Goal: Task Accomplishment & Management: Use online tool/utility

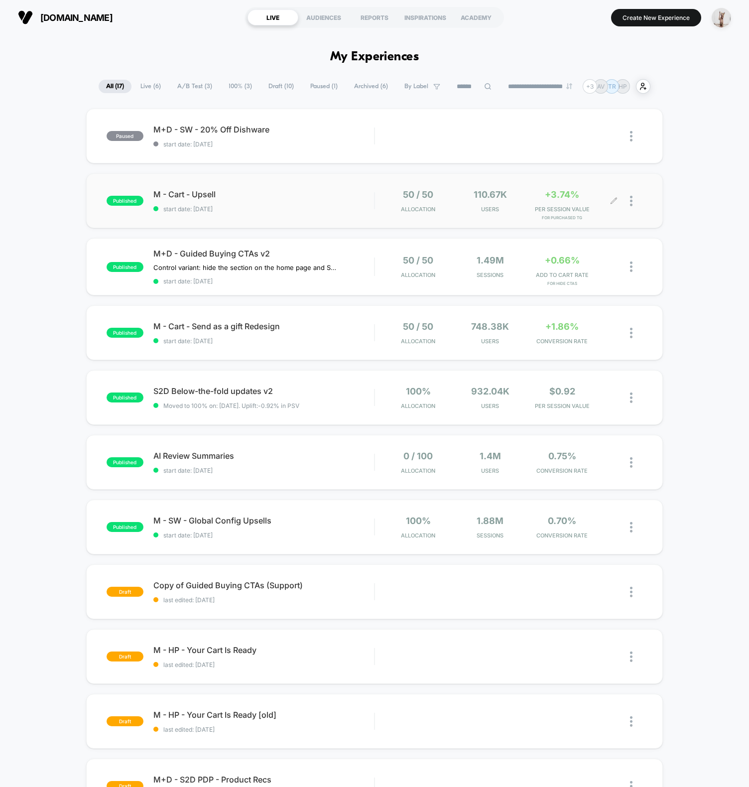
click at [634, 197] on div at bounding box center [636, 200] width 12 height 23
click at [579, 210] on div "Preview Link" at bounding box center [580, 213] width 90 height 22
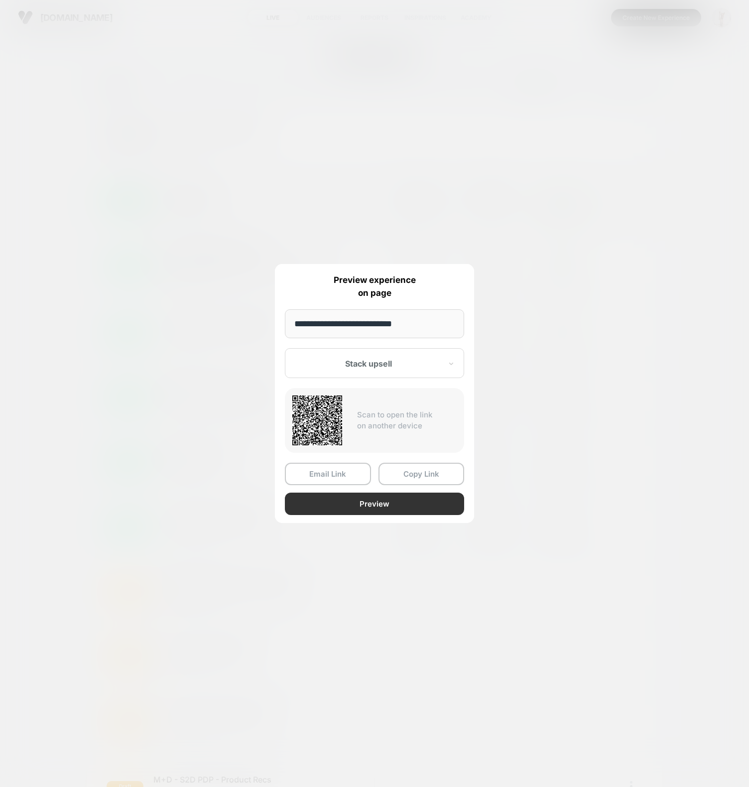
click at [372, 507] on button "Preview" at bounding box center [374, 503] width 179 height 22
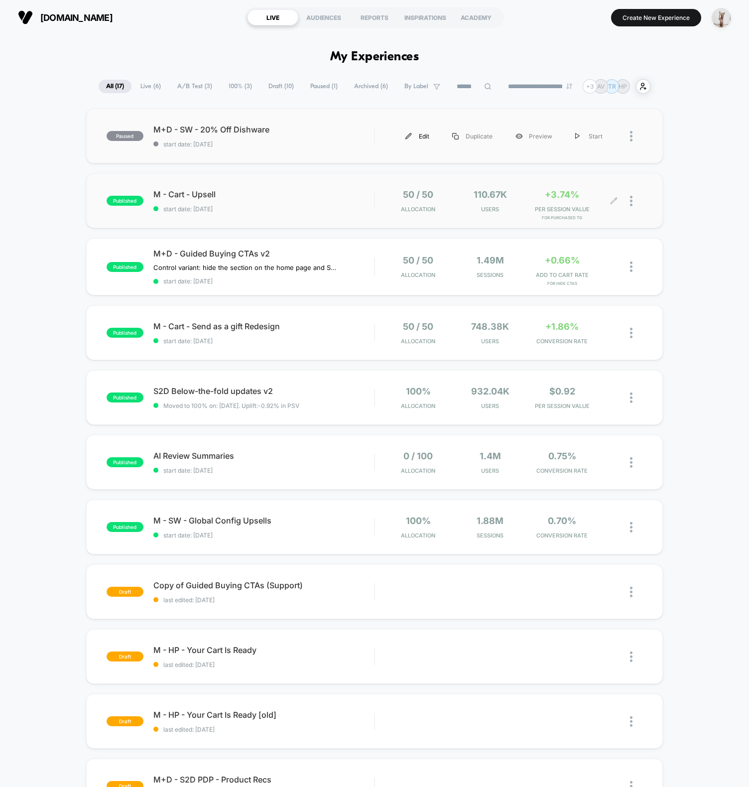
click at [416, 134] on div "Edit" at bounding box center [417, 136] width 47 height 22
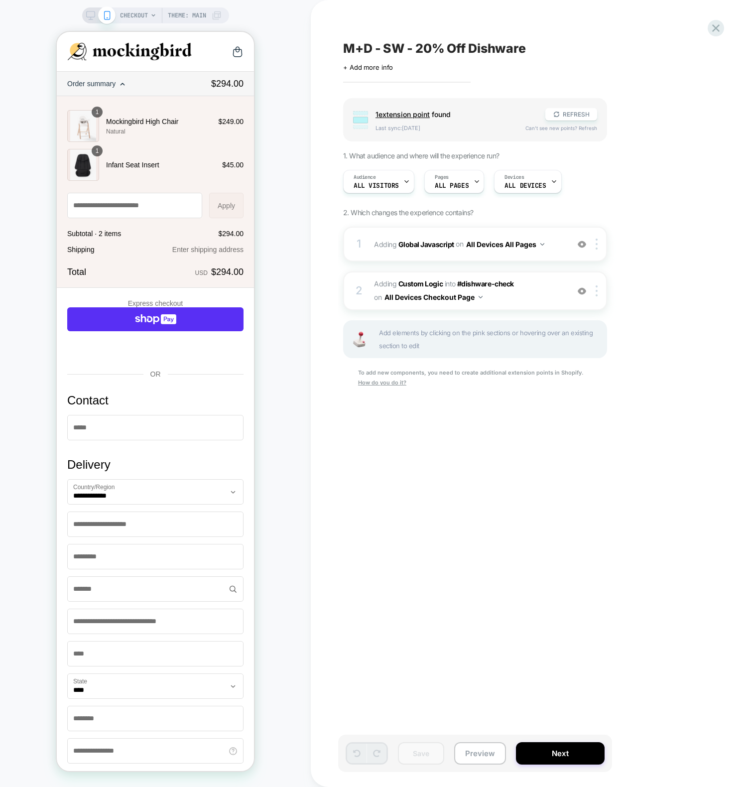
scroll to position [0, 0]
click at [380, 240] on span "Adding Global Javascript on All Devices All Pages" at bounding box center [469, 244] width 190 height 14
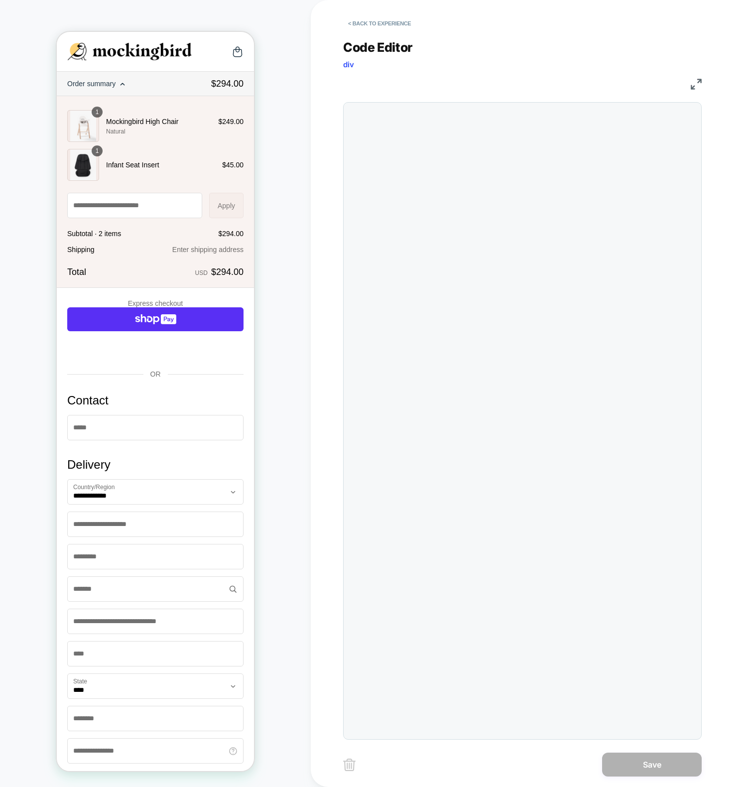
click at [409, 413] on div at bounding box center [522, 420] width 358 height 637
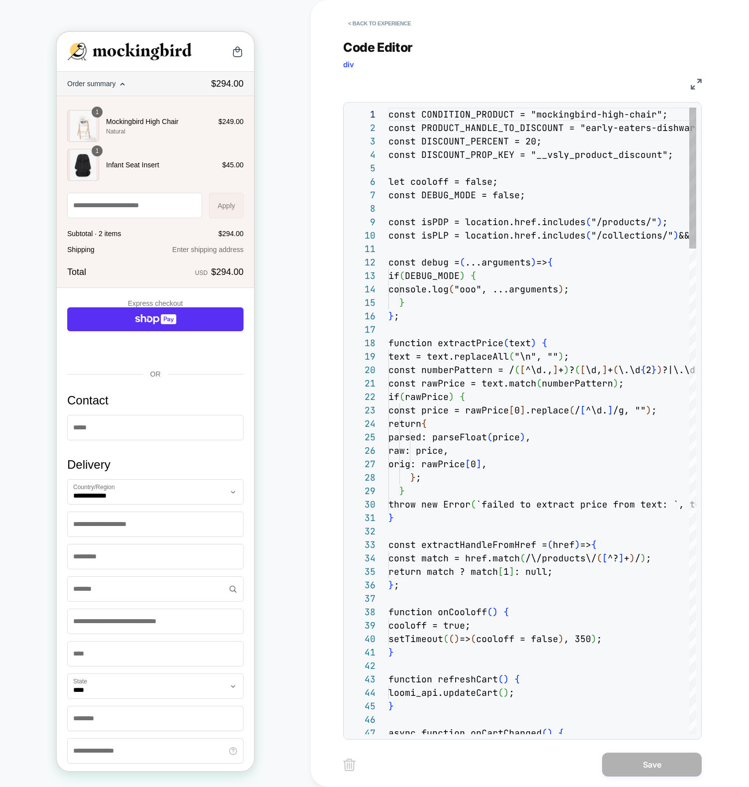
scroll to position [134, 0]
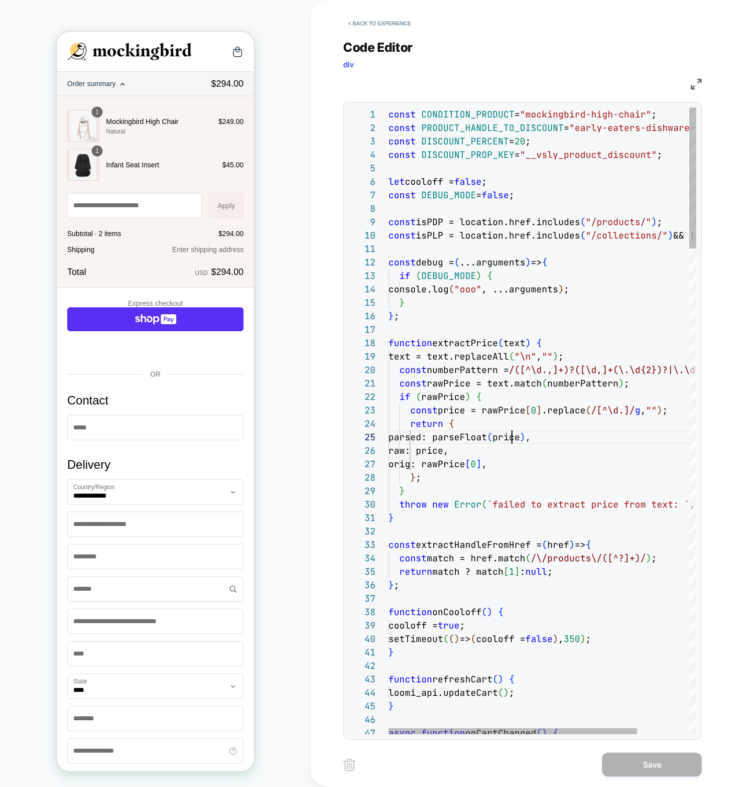
drag, startPoint x: 510, startPoint y: 432, endPoint x: 505, endPoint y: 431, distance: 5.1
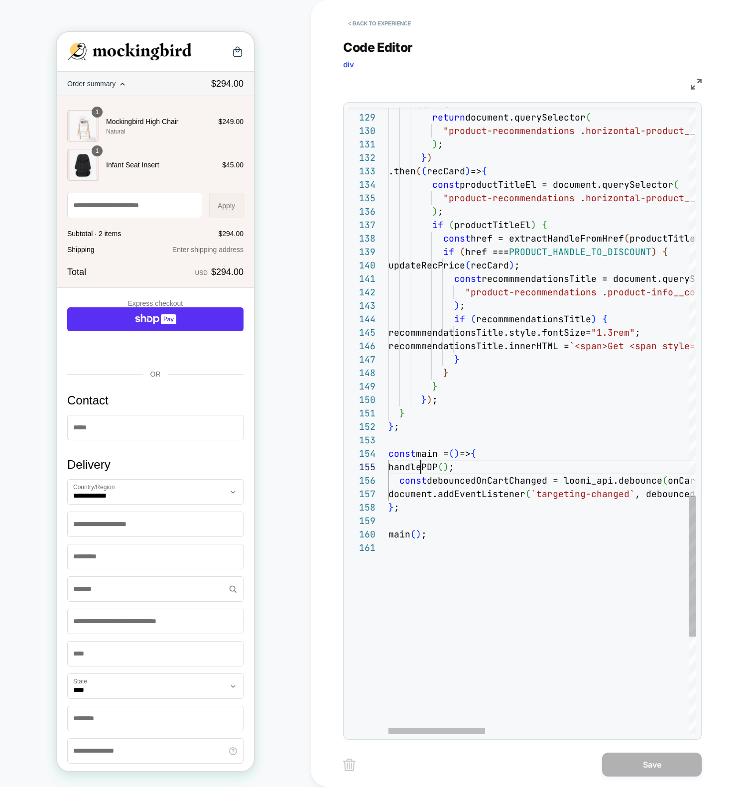
scroll to position [54, 32]
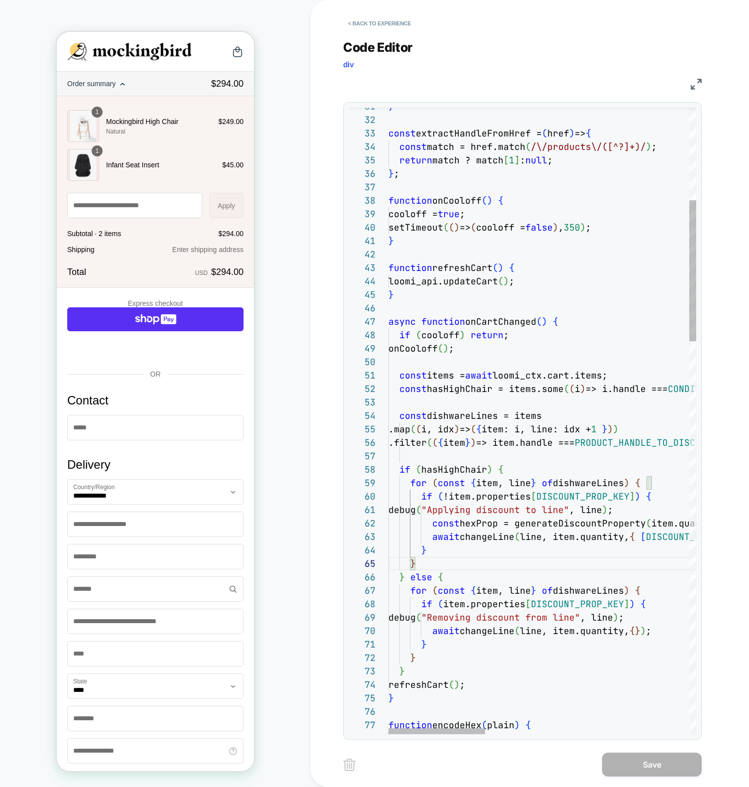
scroll to position [40, 38]
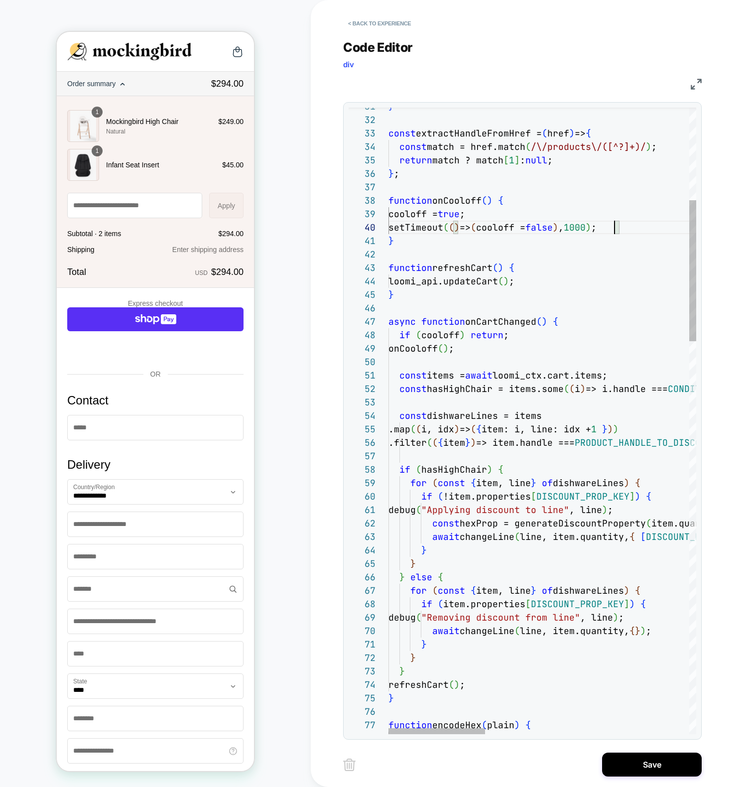
scroll to position [121, 226]
type textarea "**********"
click at [649, 767] on button "Save" at bounding box center [652, 764] width 100 height 24
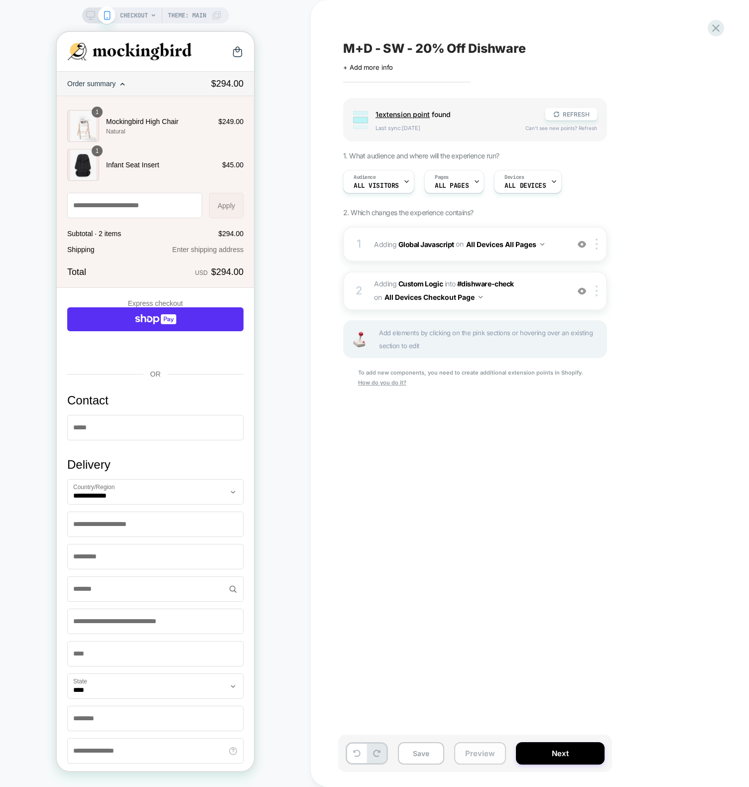
scroll to position [0, 0]
click at [490, 756] on button "Preview" at bounding box center [480, 753] width 52 height 22
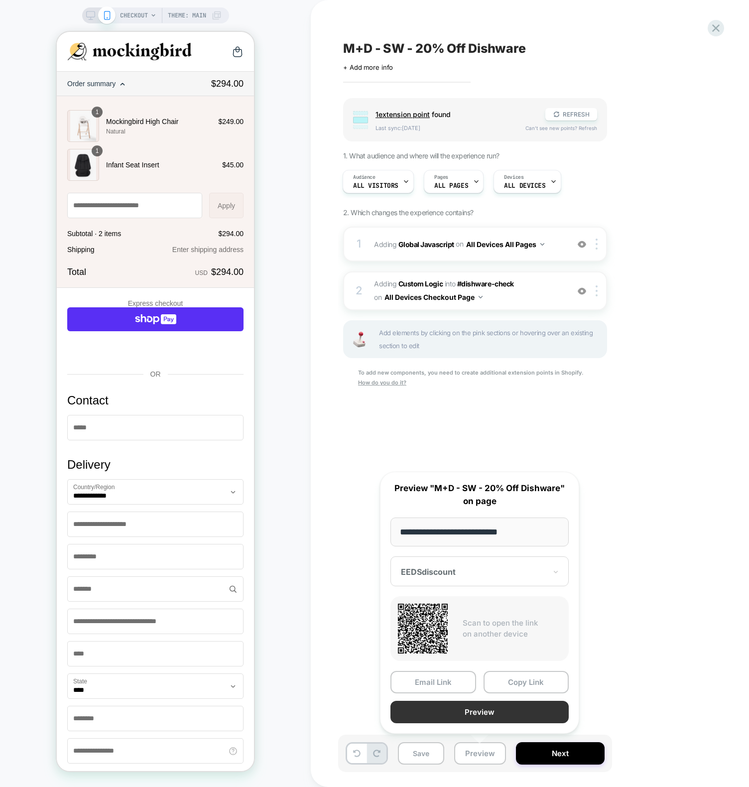
click at [484, 709] on button "Preview" at bounding box center [479, 711] width 178 height 22
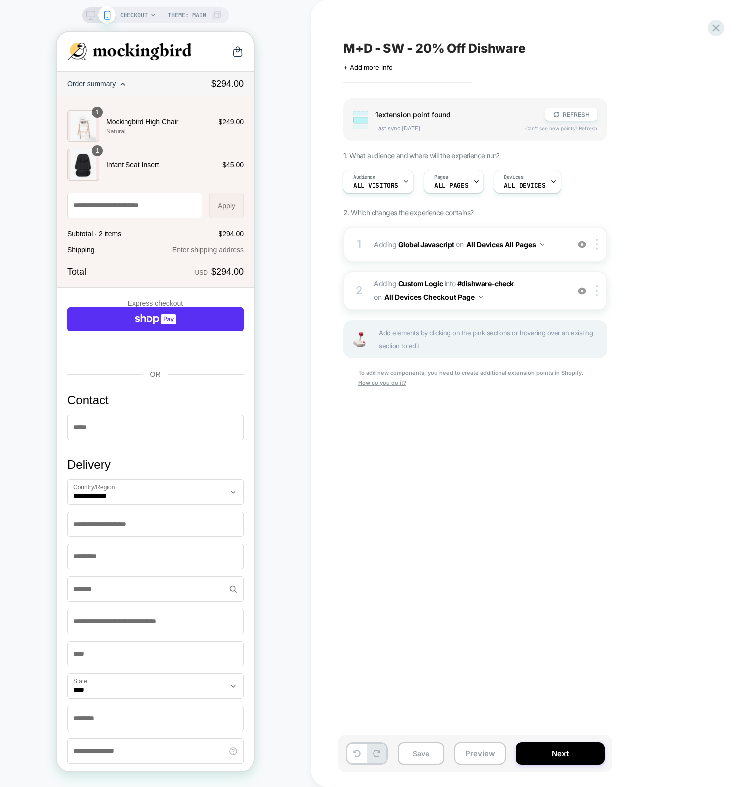
drag, startPoint x: 592, startPoint y: 502, endPoint x: 544, endPoint y: 428, distance: 88.4
click at [592, 502] on div "M+D - SW - 20% Off Dishware Click to edit experience details + Add more info Gr…" at bounding box center [524, 393] width 373 height 767
click at [369, 240] on div "1 Adding Global Javascript on All Devices All Pages Add Before Add After Target…" at bounding box center [475, 244] width 264 height 35
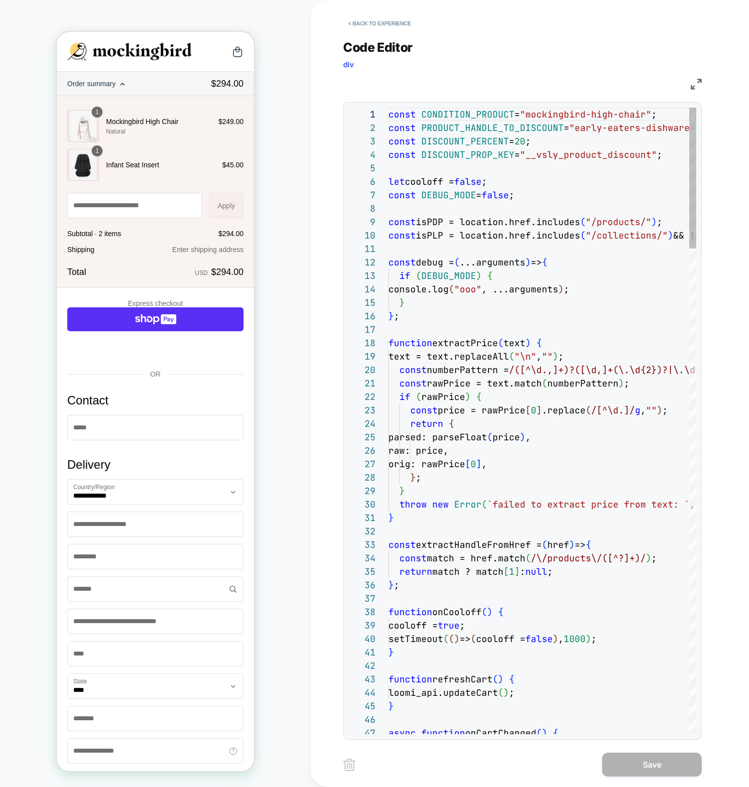
scroll to position [134, 0]
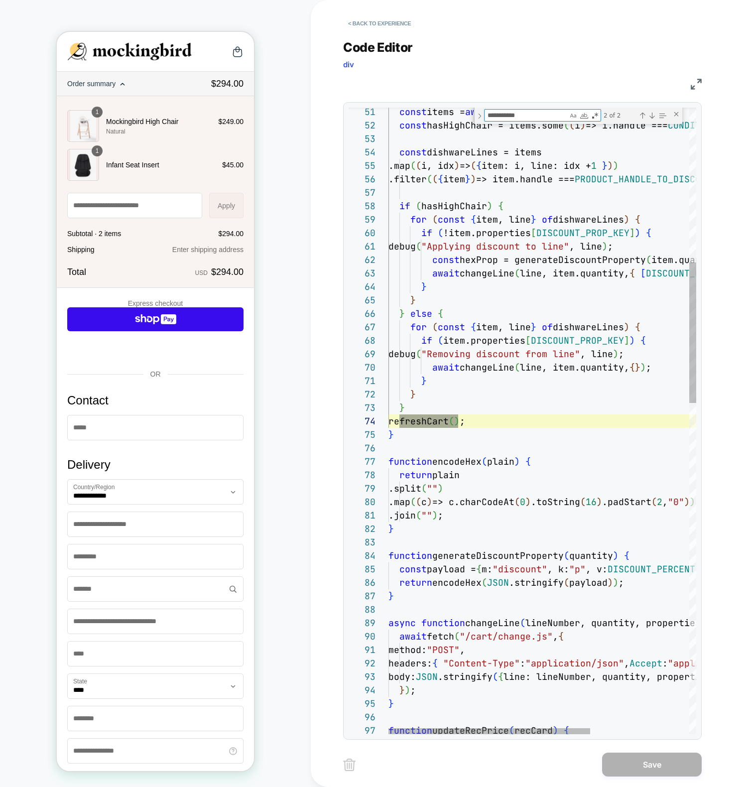
scroll to position [134, 70]
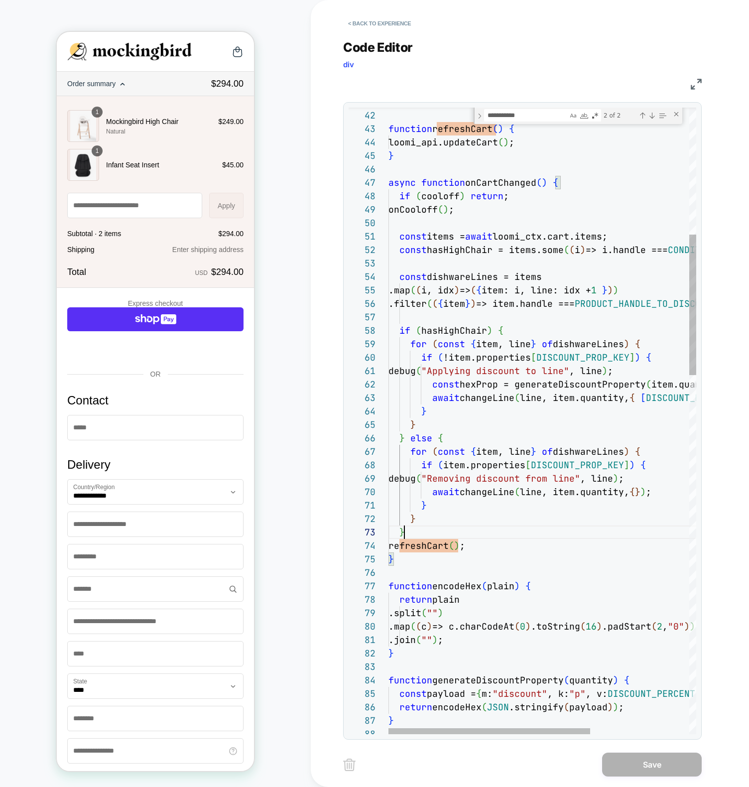
scroll to position [27, 16]
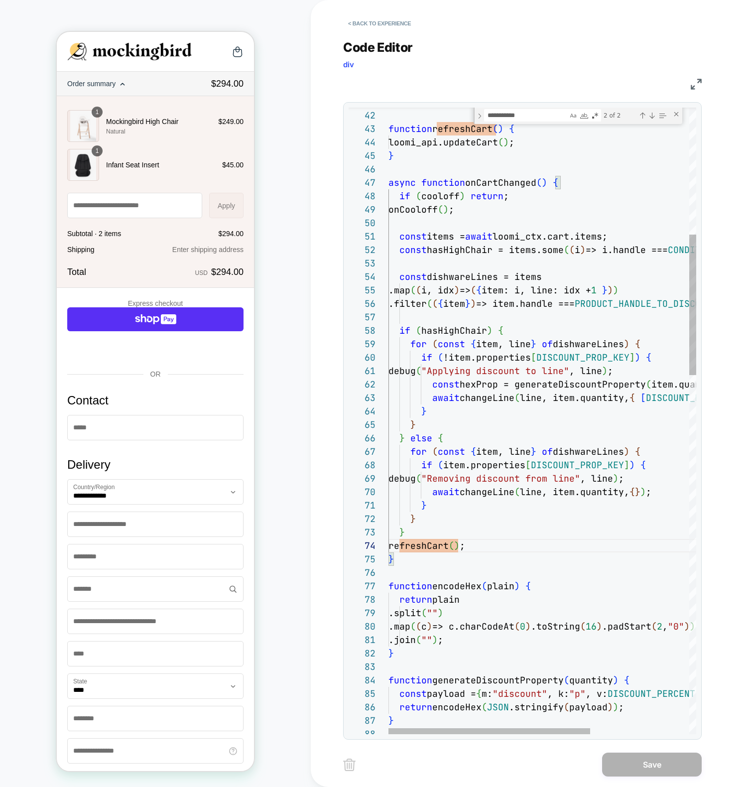
scroll to position [54, 5]
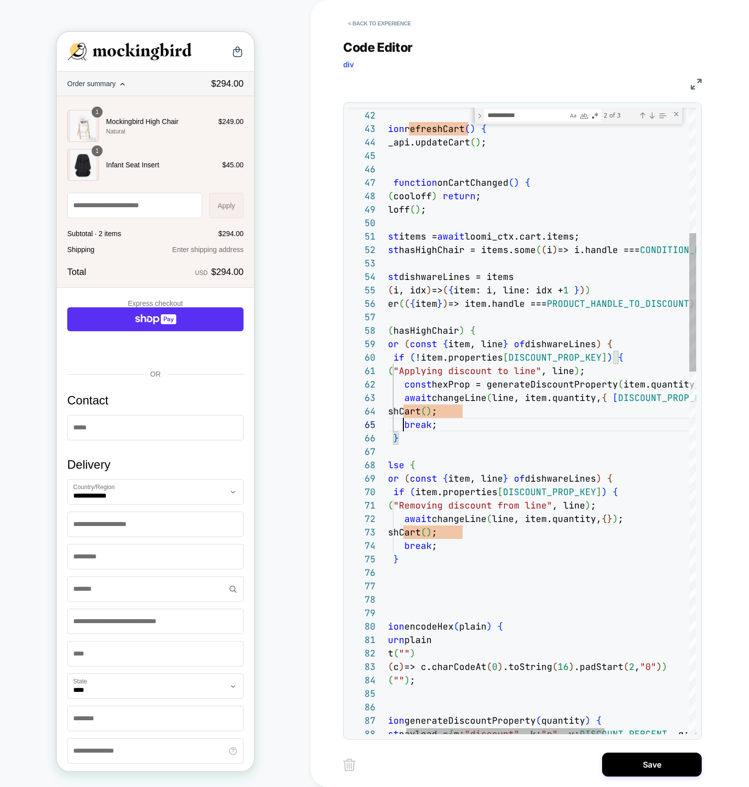
scroll to position [54, 43]
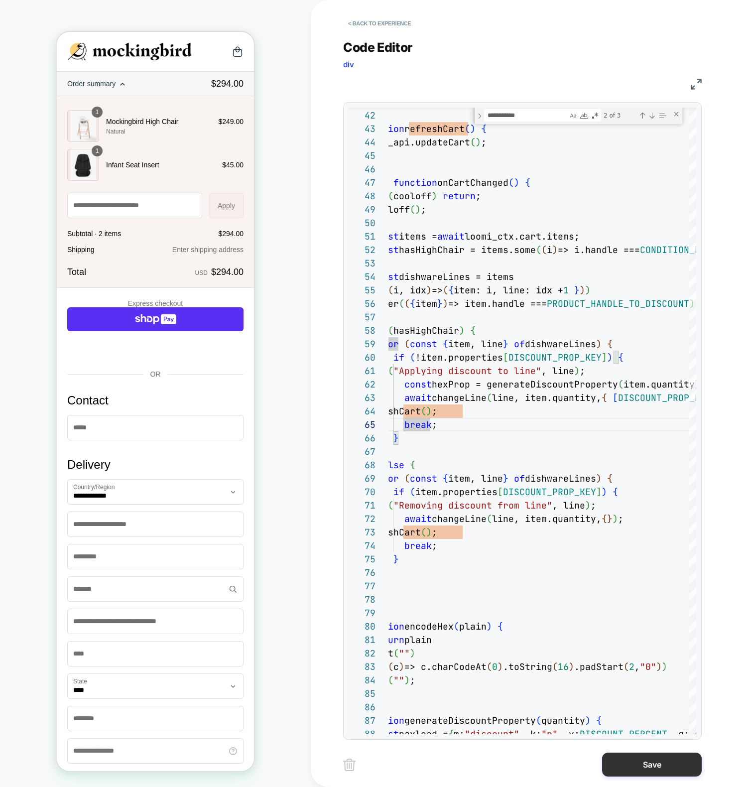
type textarea "**********"
click at [664, 765] on button "Save" at bounding box center [652, 764] width 100 height 24
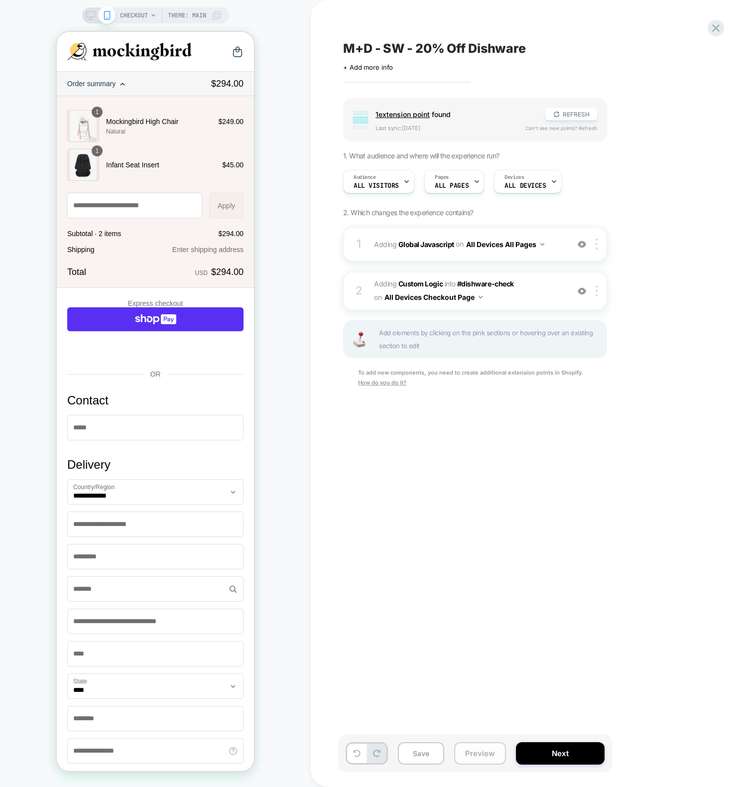
scroll to position [0, 0]
click at [480, 757] on button "Preview" at bounding box center [480, 753] width 52 height 22
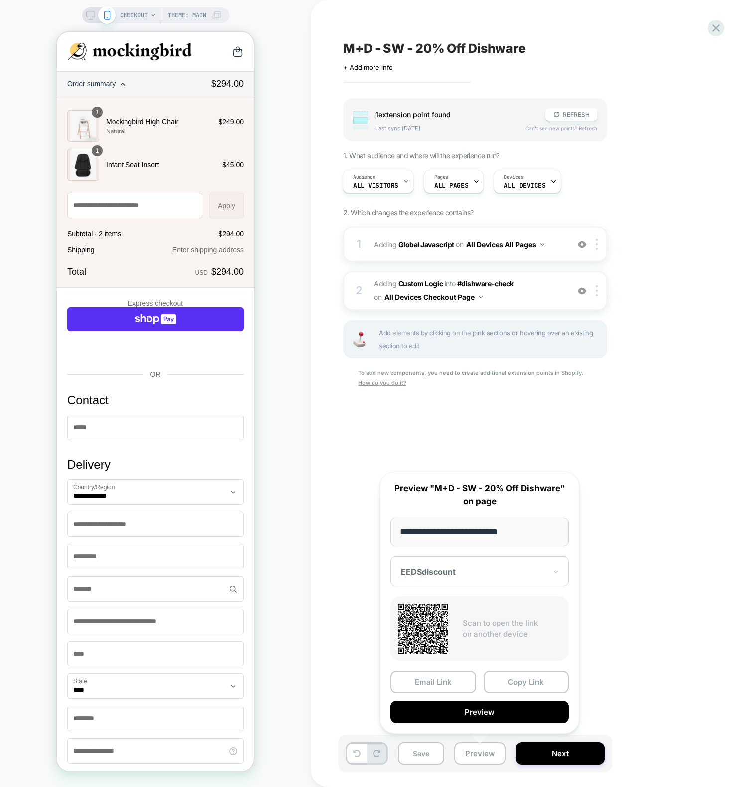
click at [483, 710] on button "Preview" at bounding box center [479, 711] width 178 height 22
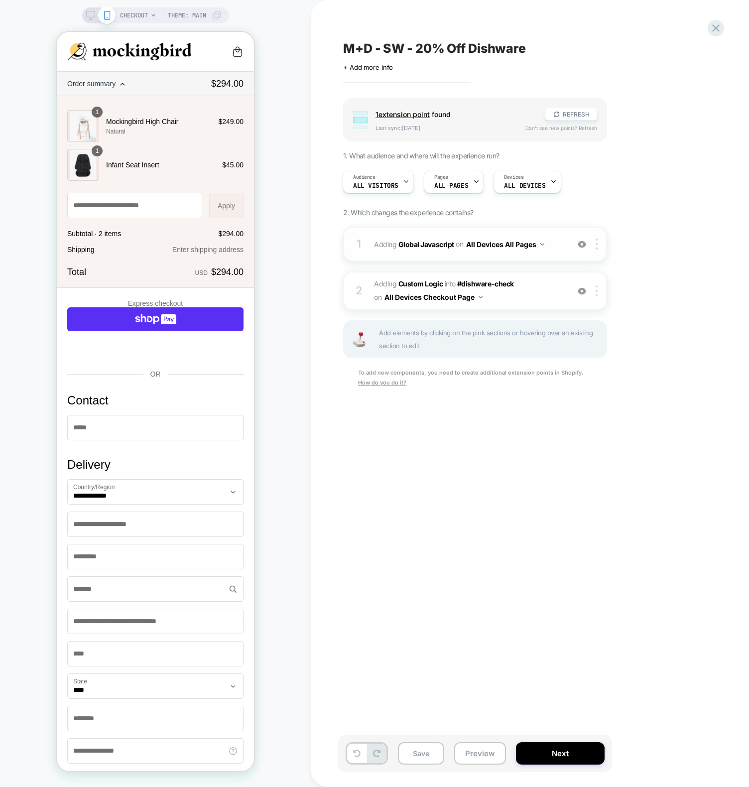
click at [406, 248] on span "Adding Global Javascript on All Devices All Pages" at bounding box center [469, 244] width 190 height 14
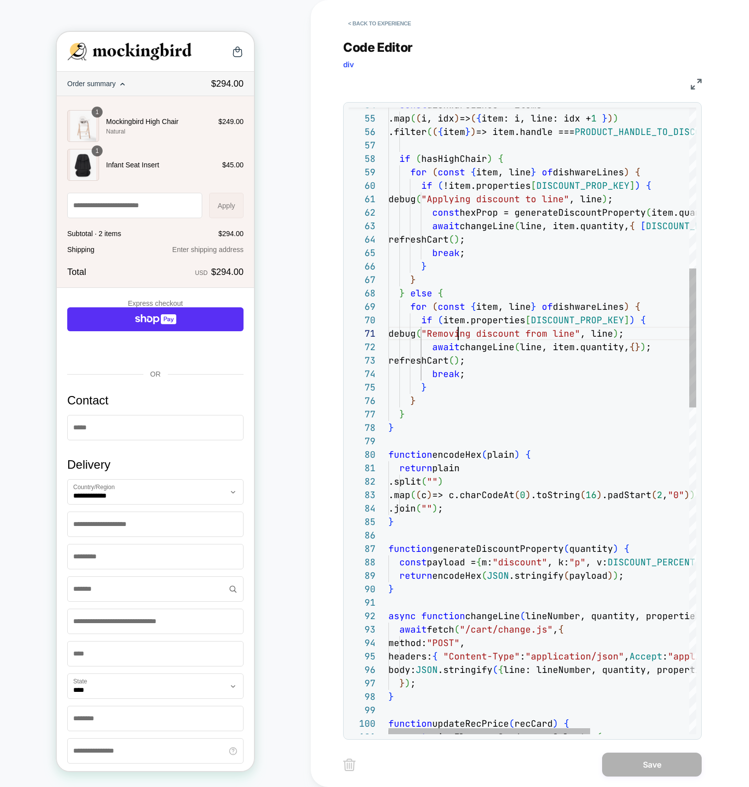
scroll to position [0, 70]
click at [456, 327] on div "if ( hasHighChair ) { for ( const { item, line } of dishwareLines ) { if ( !ite…" at bounding box center [617, 794] width 459 height 2817
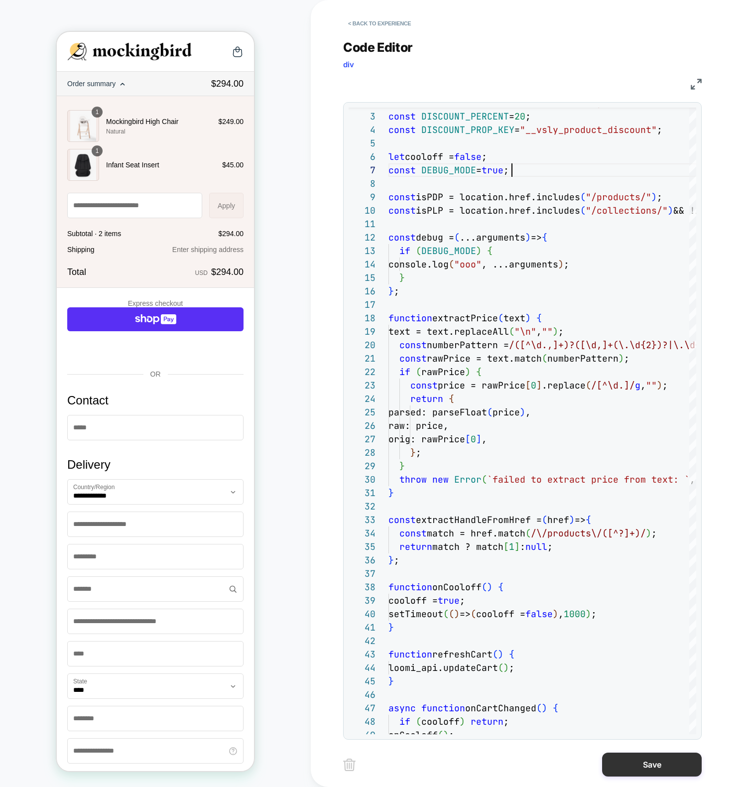
type textarea "**********"
click at [643, 770] on button "Save" at bounding box center [652, 764] width 100 height 24
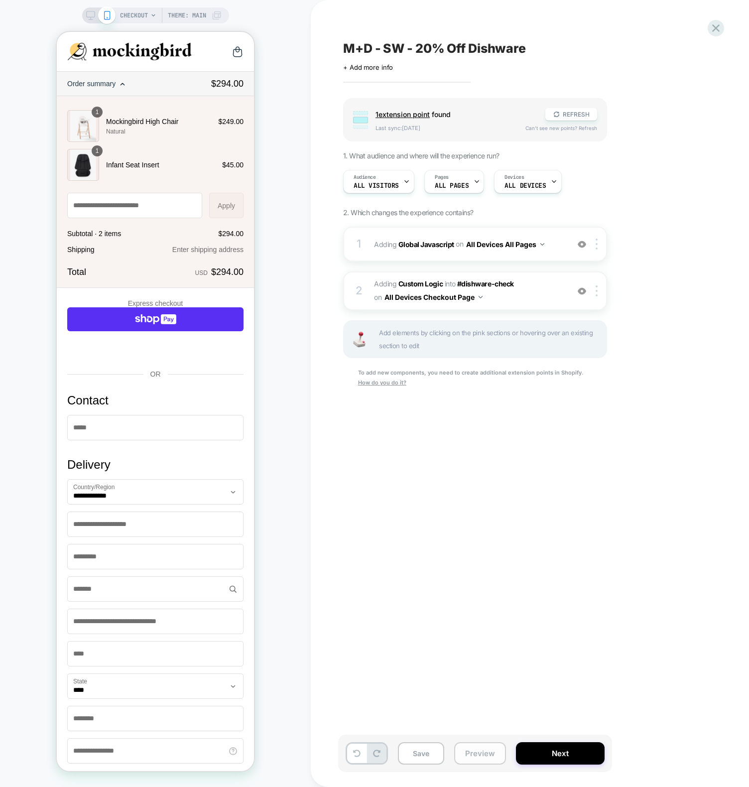
scroll to position [0, 0]
click at [475, 754] on button "Preview" at bounding box center [480, 753] width 52 height 22
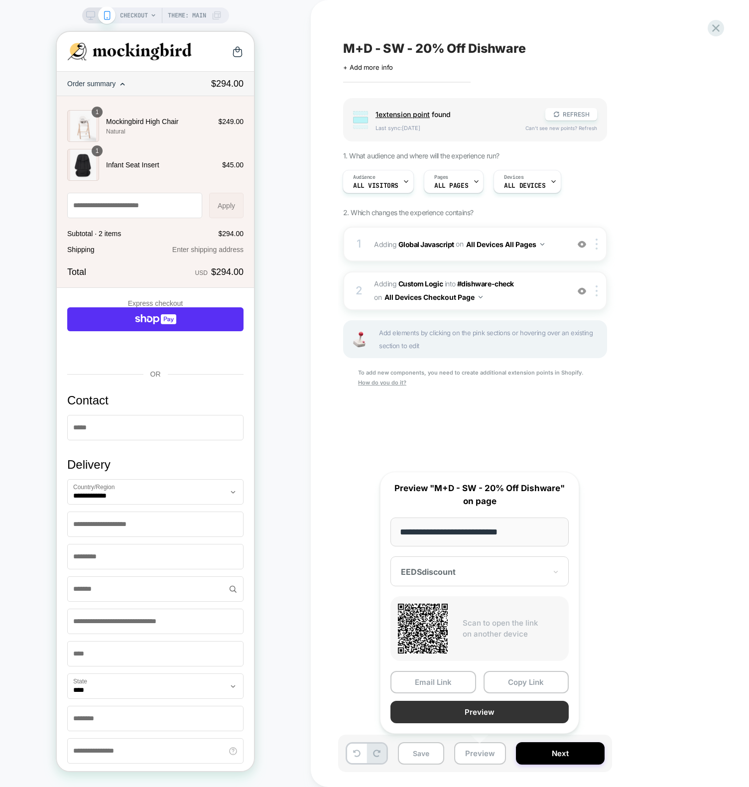
click at [458, 716] on button "Preview" at bounding box center [479, 711] width 178 height 22
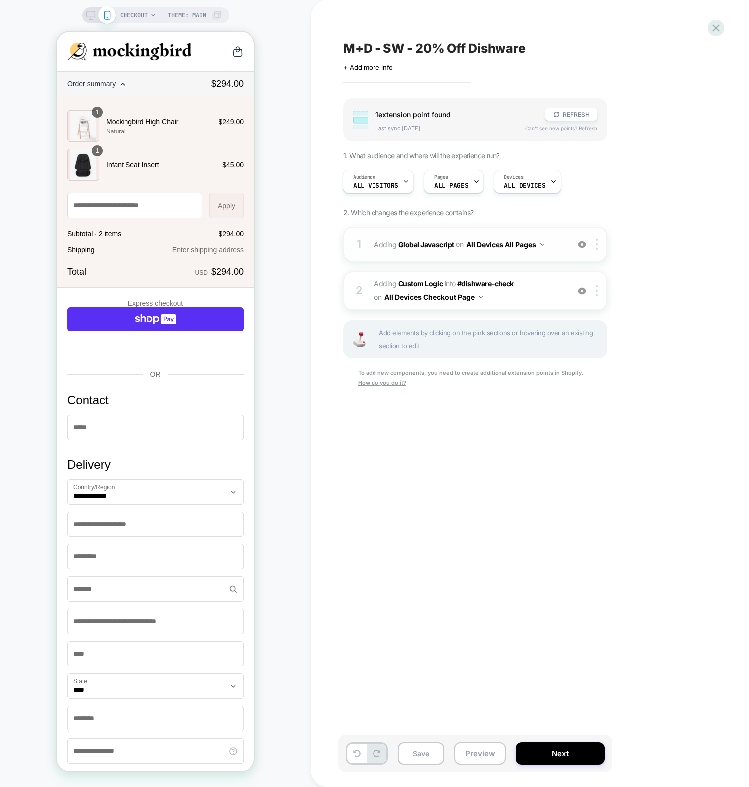
click at [388, 249] on span "Adding Global Javascript on All Devices All Pages" at bounding box center [469, 244] width 190 height 14
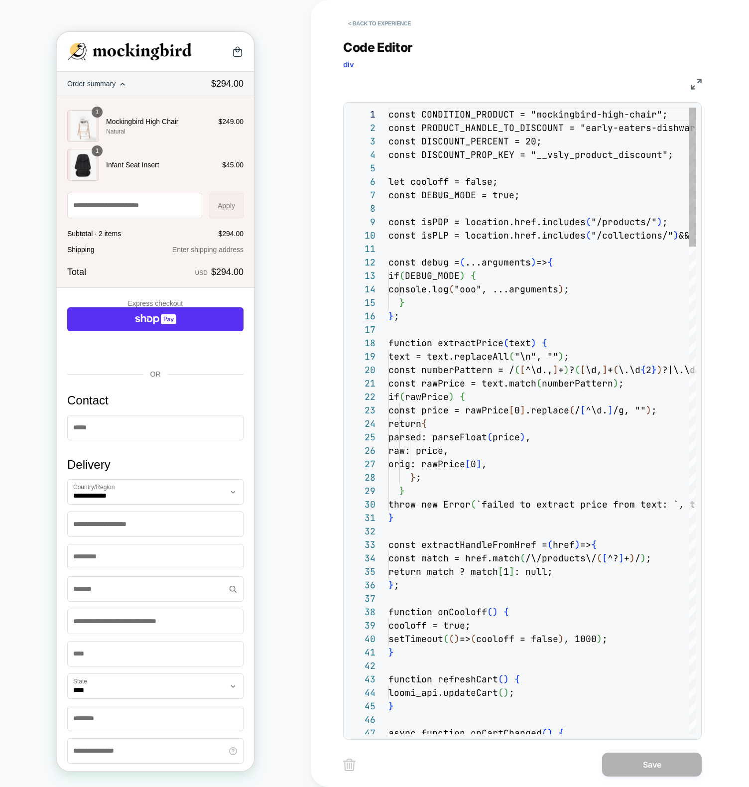
scroll to position [134, 0]
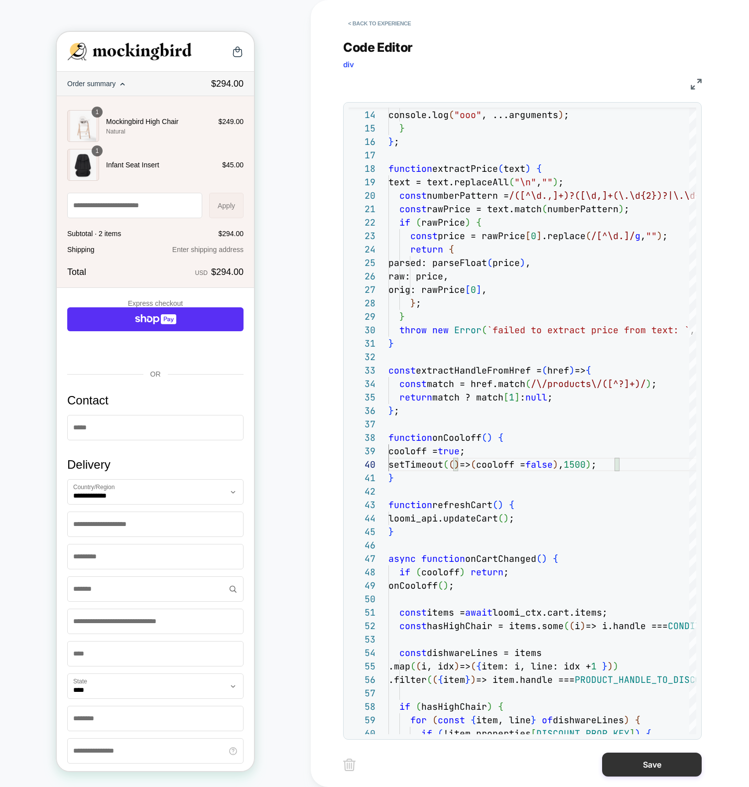
type textarea "**********"
click at [668, 761] on button "Save" at bounding box center [652, 764] width 100 height 24
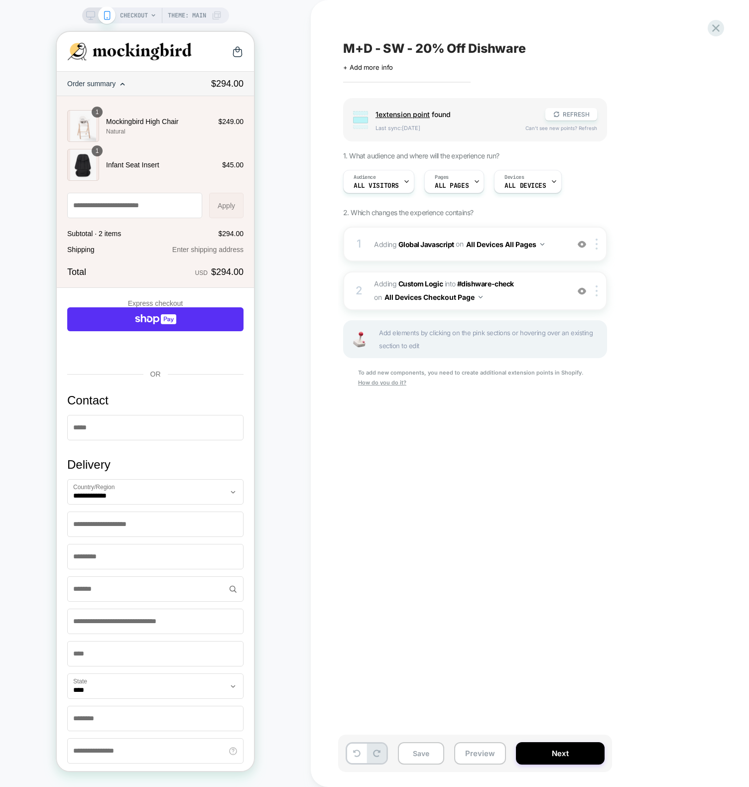
scroll to position [0, 0]
click at [364, 243] on div "1 Adding Global Javascript on All Devices All Pages Add Before Add After Target…" at bounding box center [475, 244] width 264 height 35
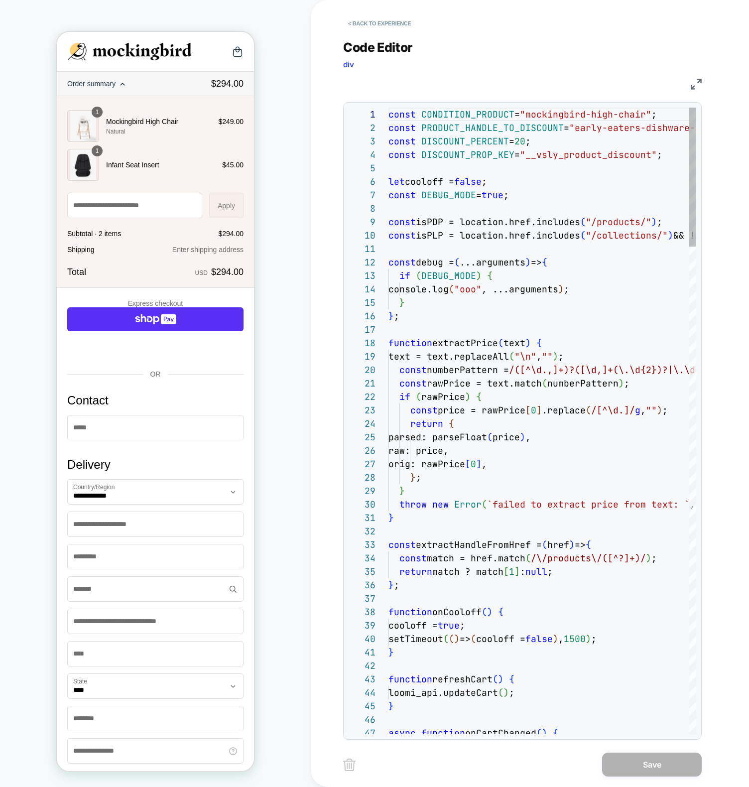
scroll to position [134, 0]
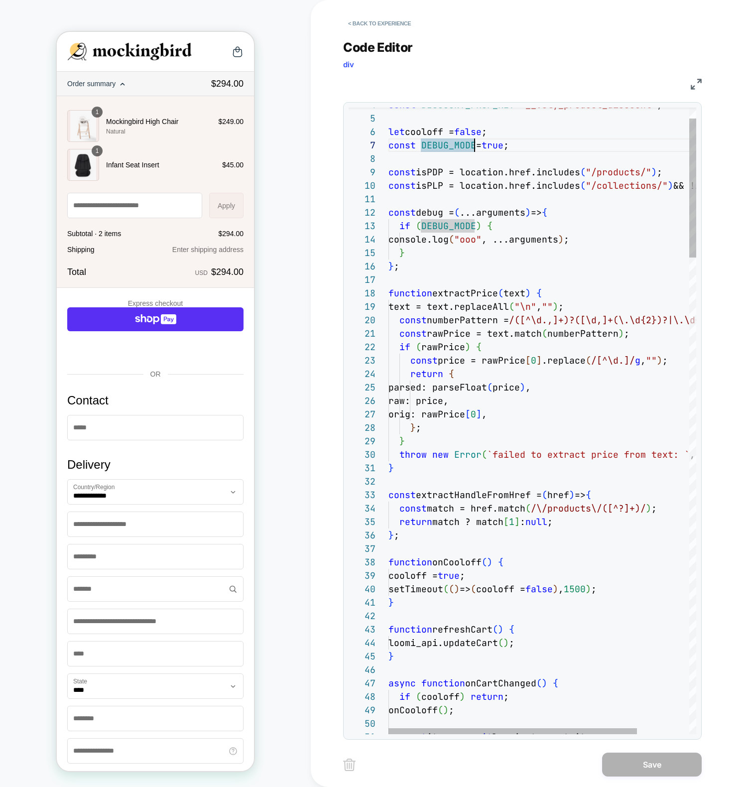
type textarea "**********"
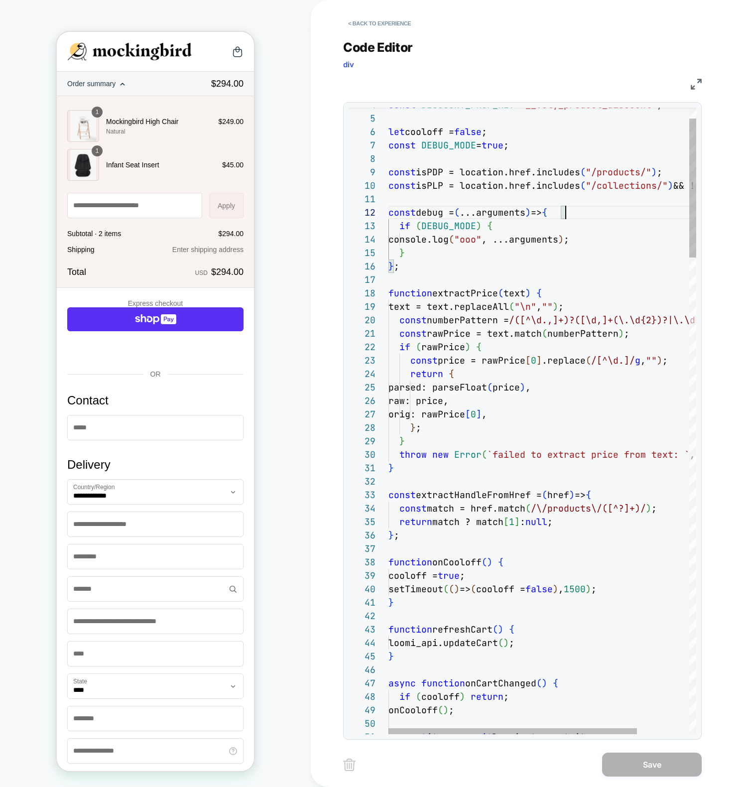
click at [404, 24] on button "< Back to experience" at bounding box center [379, 23] width 73 height 16
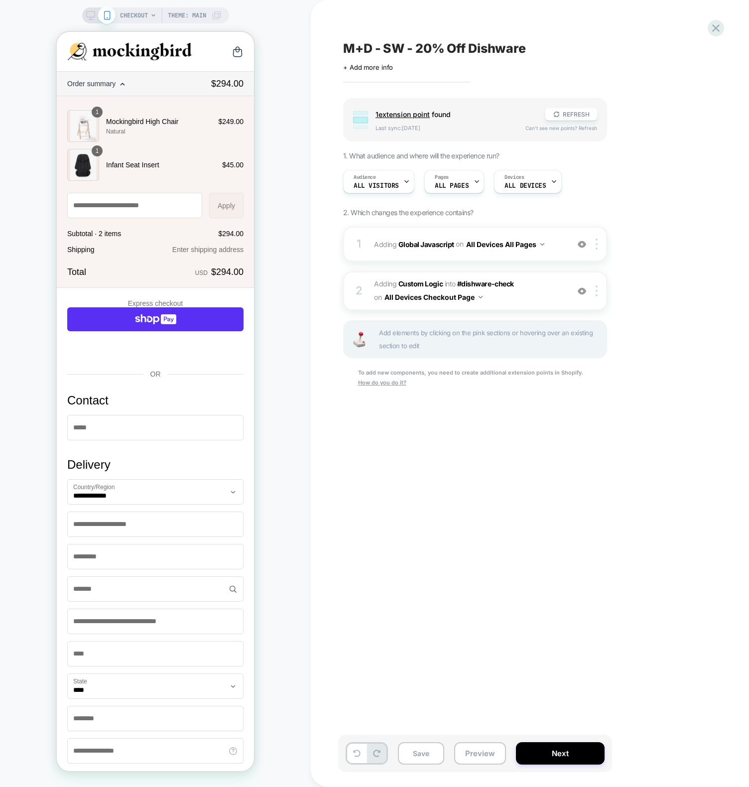
scroll to position [0, 0]
click at [491, 643] on div "M+D - SW - 20% Off Dishware Click to edit experience details + Add more info Gr…" at bounding box center [524, 393] width 373 height 767
click at [476, 749] on button "Preview" at bounding box center [480, 753] width 52 height 22
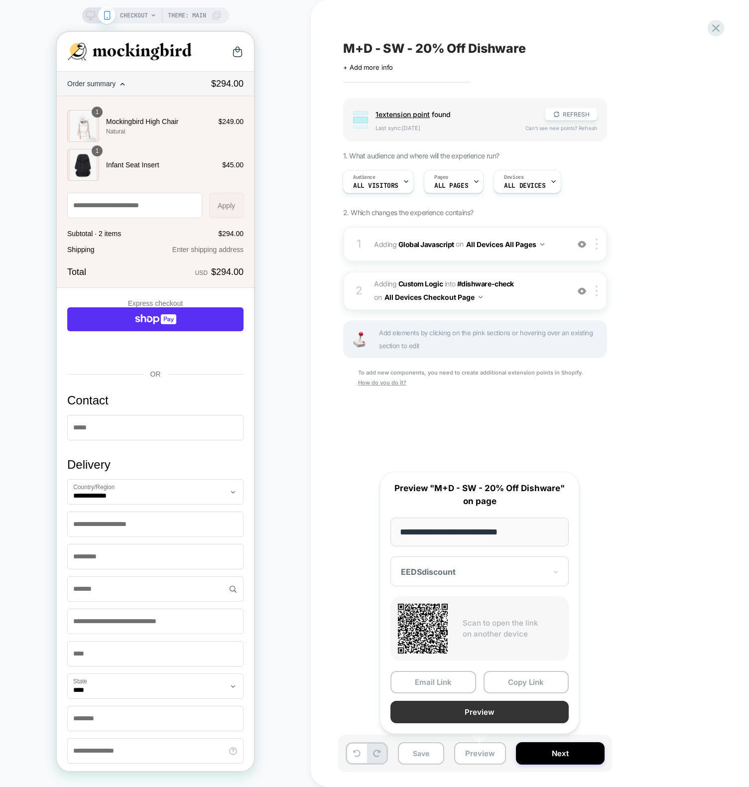
click at [486, 712] on button "Preview" at bounding box center [479, 711] width 178 height 22
